Goal: Information Seeking & Learning: Learn about a topic

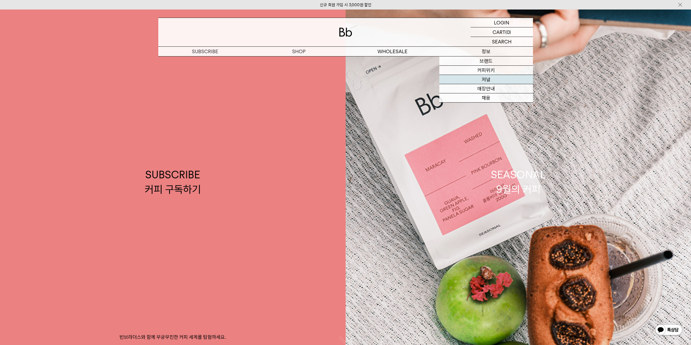
click at [492, 82] on link "저널" at bounding box center [486, 79] width 94 height 9
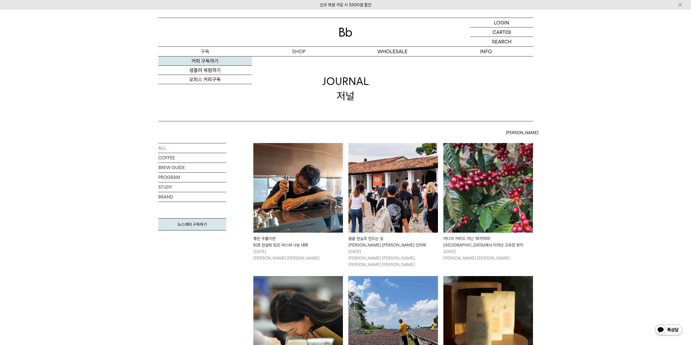
click at [206, 62] on link "커피 구독하기" at bounding box center [205, 60] width 94 height 9
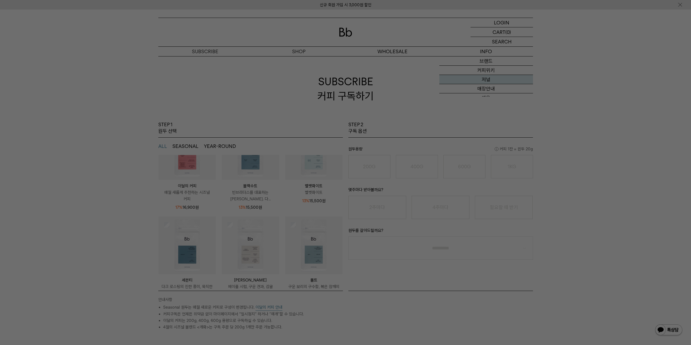
click at [485, 79] on div at bounding box center [345, 172] width 691 height 345
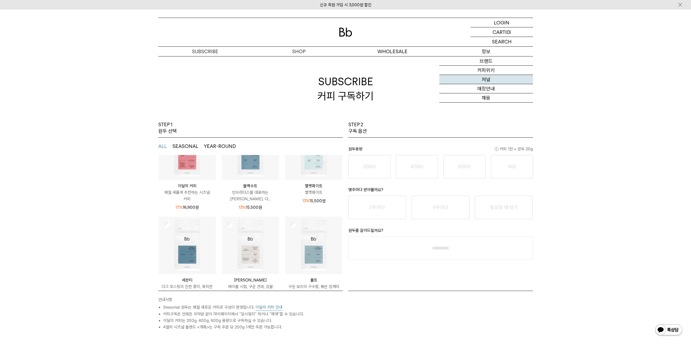
click at [486, 79] on link "저널" at bounding box center [486, 79] width 94 height 9
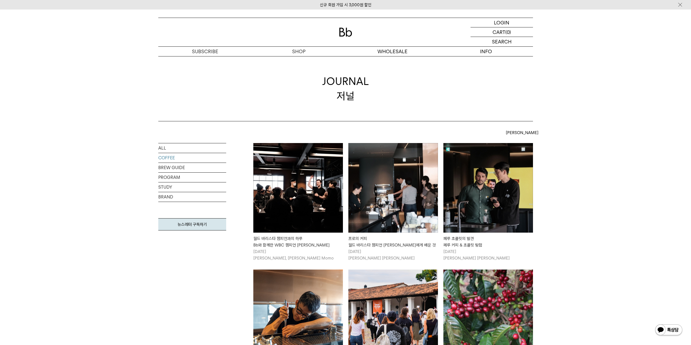
click at [172, 169] on link "BREW GUIDE" at bounding box center [192, 168] width 68 height 10
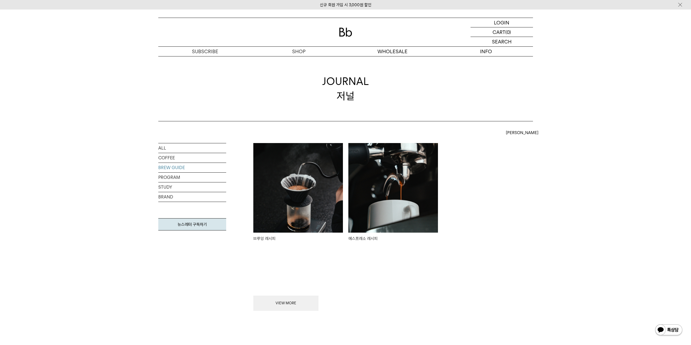
click at [303, 194] on img at bounding box center [298, 188] width 90 height 90
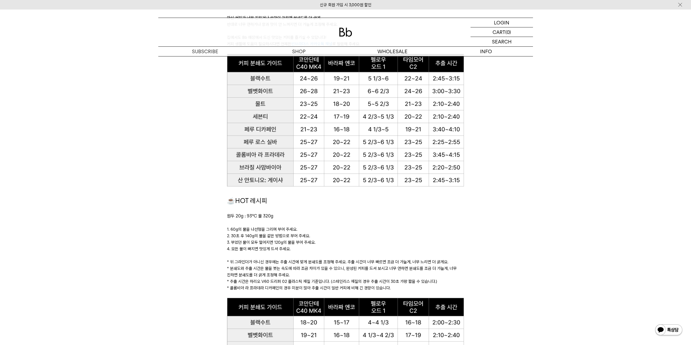
click at [350, 224] on p at bounding box center [345, 223] width 237 height 7
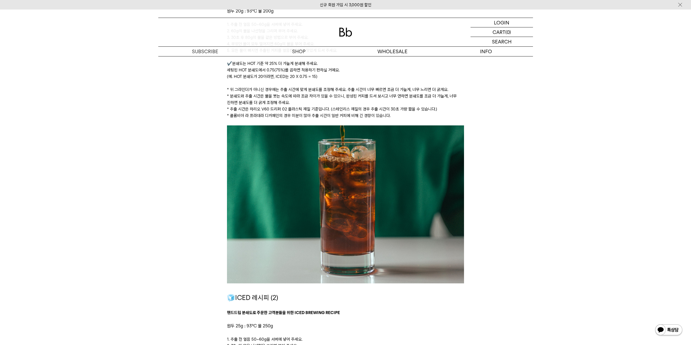
scroll to position [869, 0]
